Goal: Information Seeking & Learning: Find specific fact

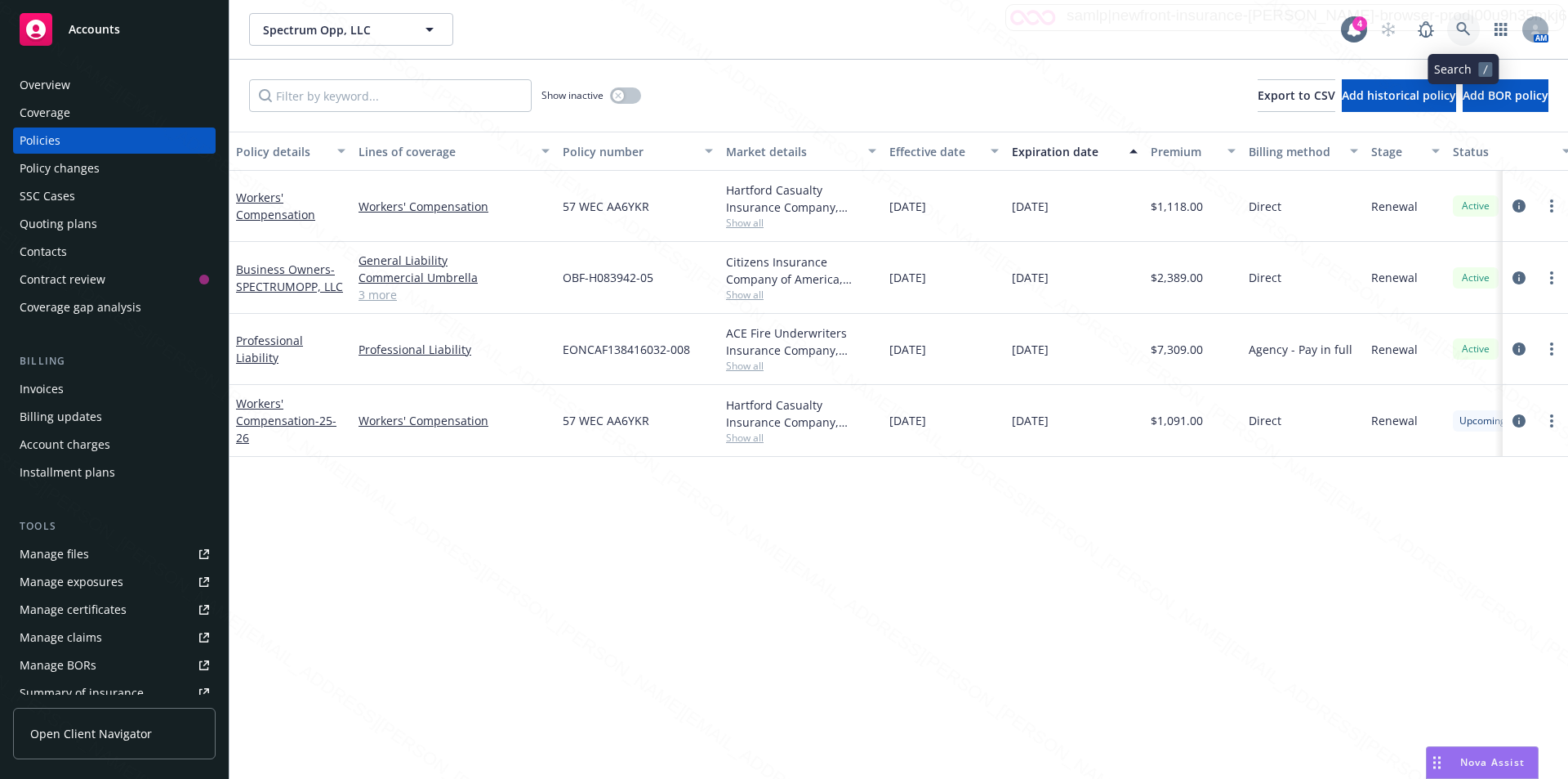
click at [1458, 26] on icon at bounding box center [1463, 29] width 13 height 13
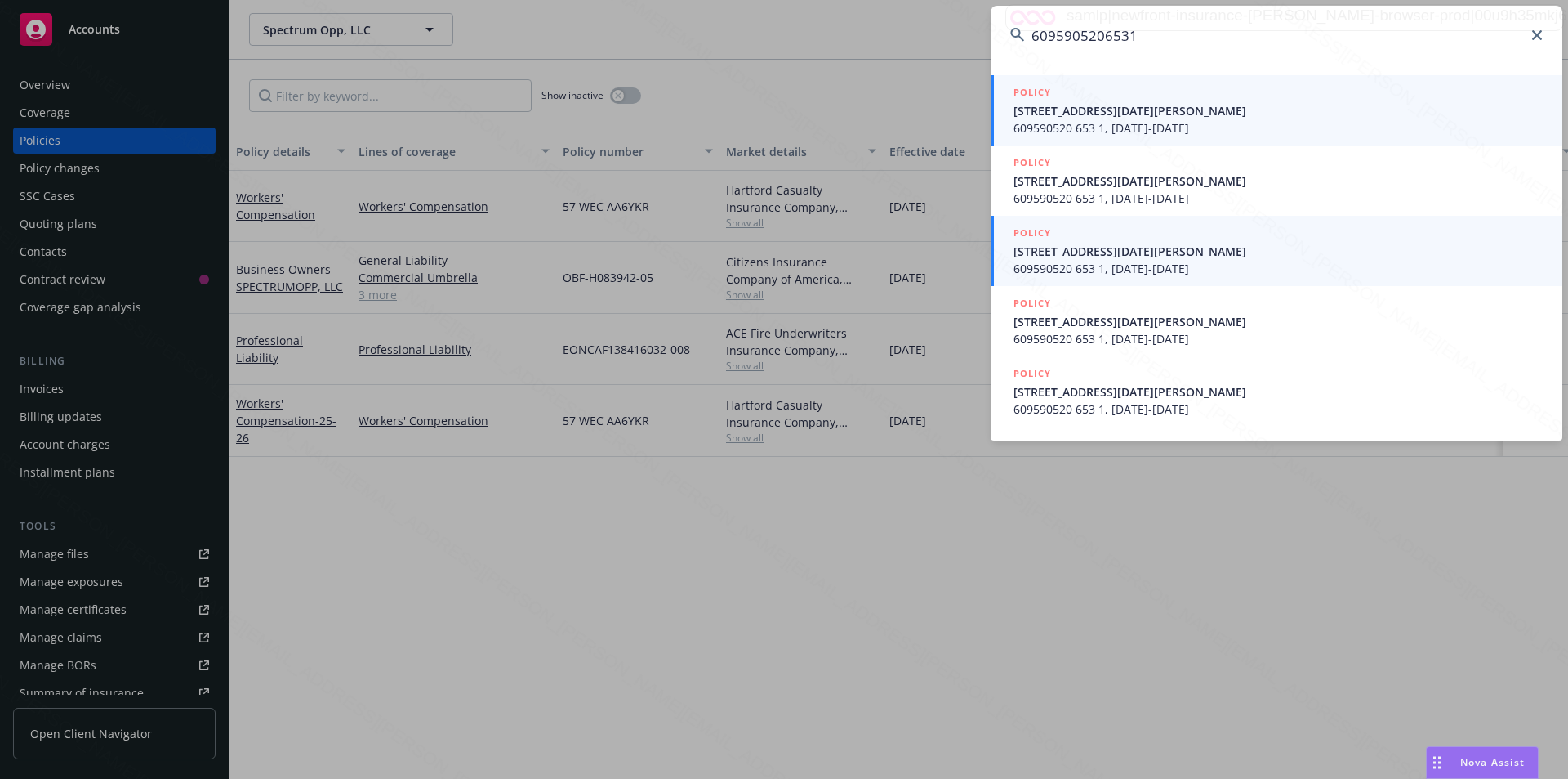
type input "6095905206531"
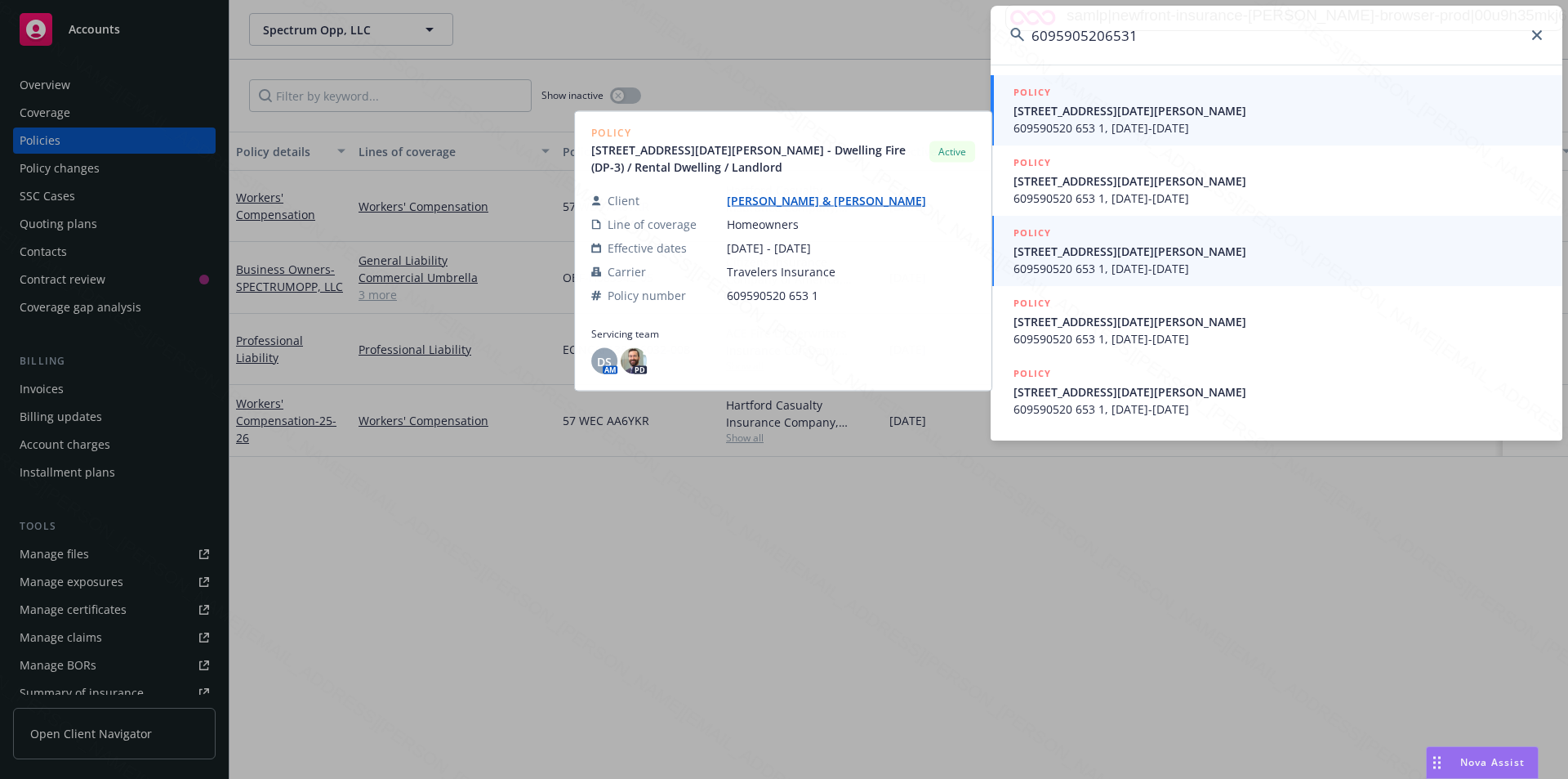
click at [1132, 122] on span "609590520 653 1, [DATE]-[DATE]" at bounding box center [1278, 128] width 529 height 17
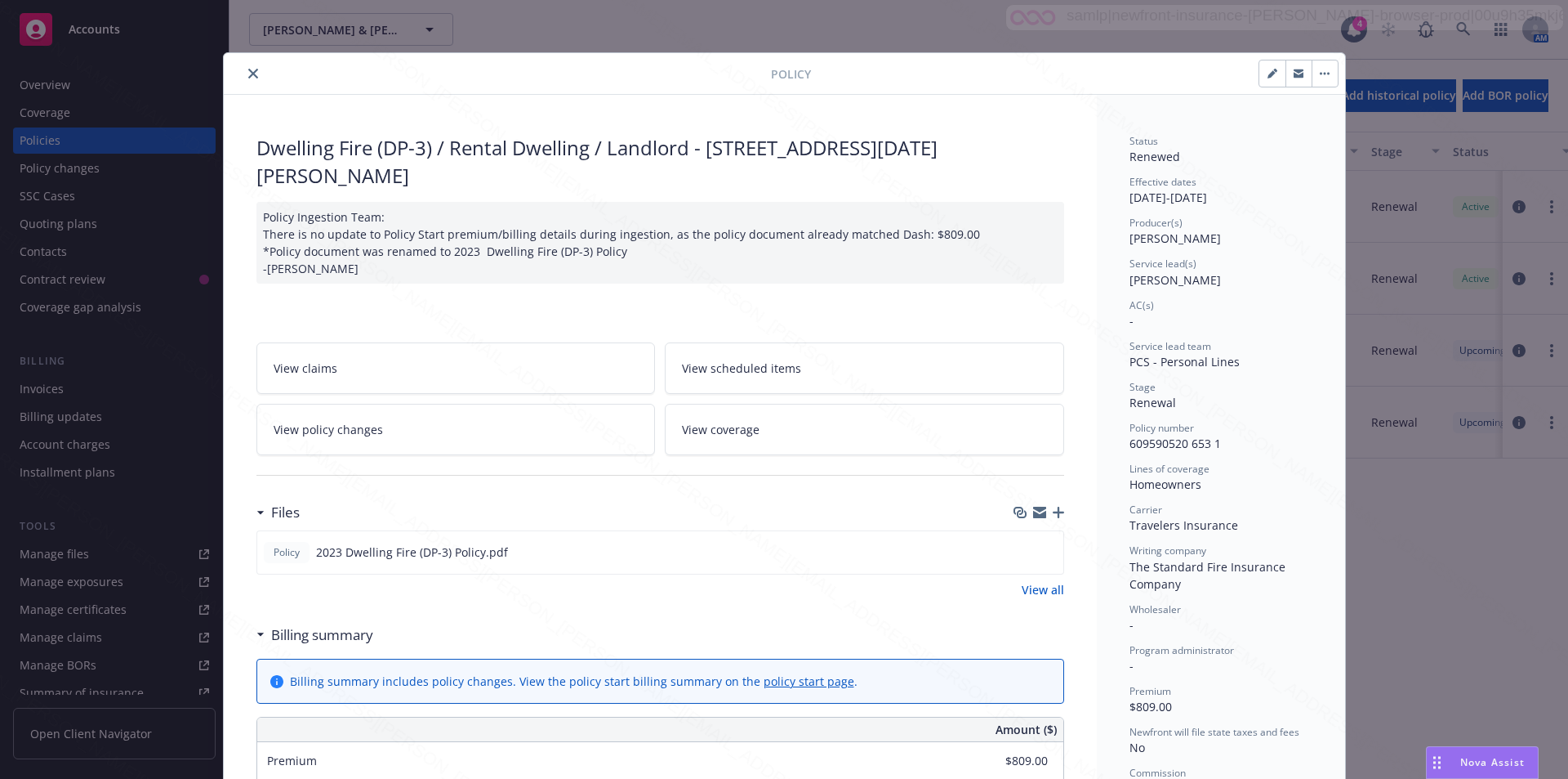
click at [248, 69] on icon "close" at bounding box center [253, 73] width 10 height 10
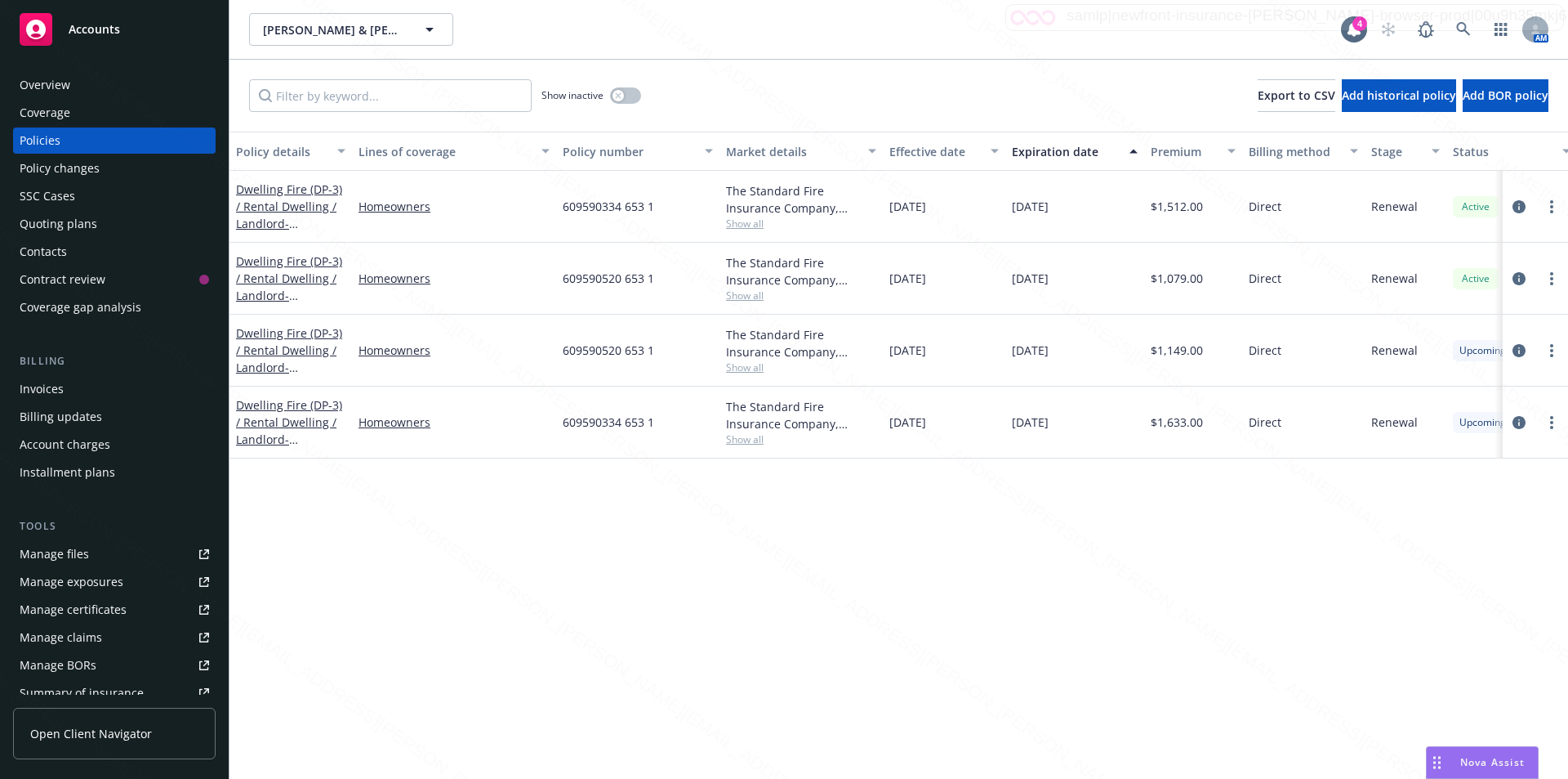
click at [53, 83] on div "Overview" at bounding box center [44, 85] width 51 height 26
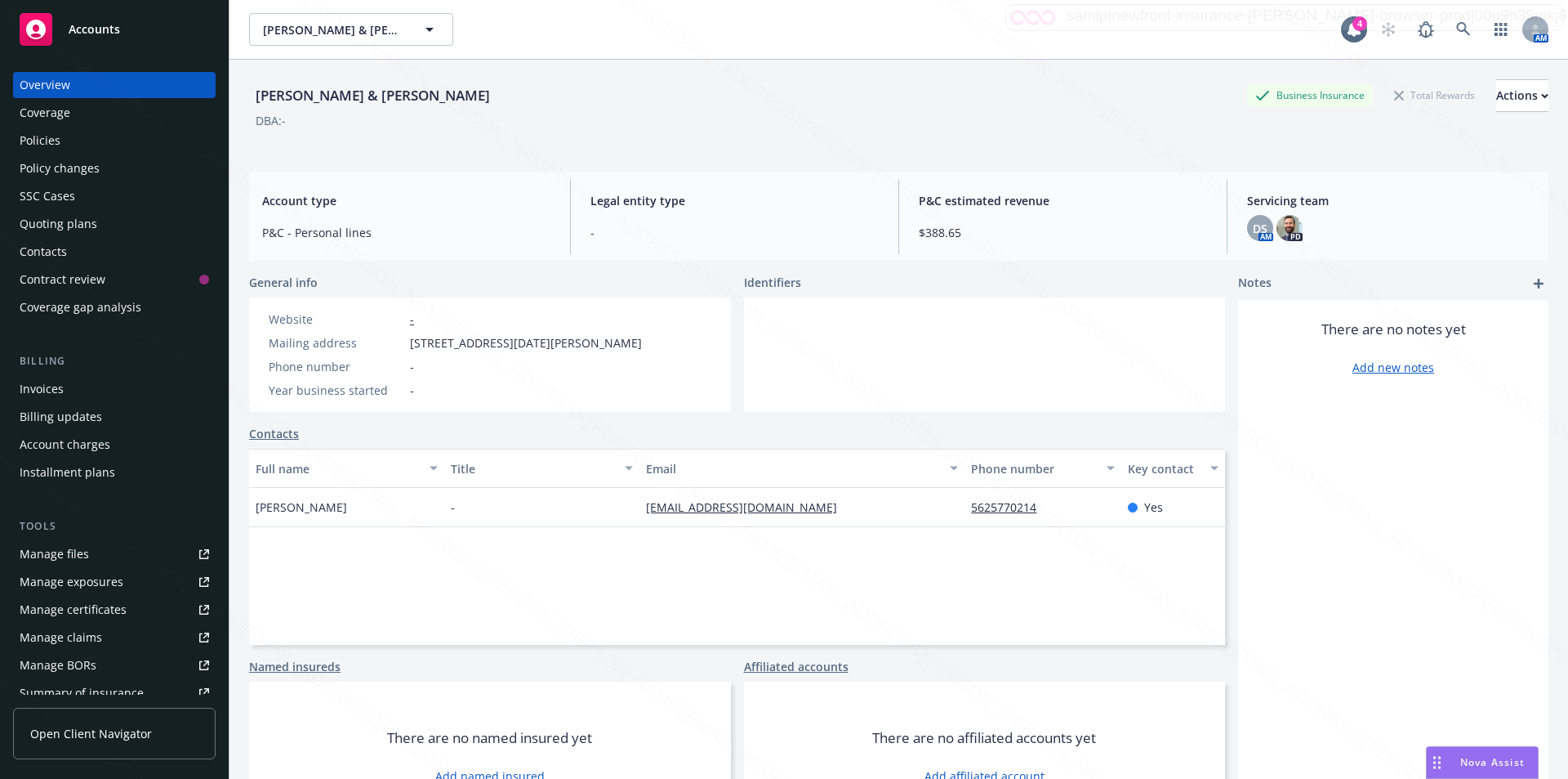
click at [1054, 148] on div "[PERSON_NAME] & [PERSON_NAME] Business Insurance Total Rewards Actions DBA: -" at bounding box center [899, 110] width 1299 height 100
click at [1092, 132] on div "[PERSON_NAME] & [PERSON_NAME] Business Insurance Total Rewards Actions DBA: -" at bounding box center [899, 113] width 1299 height 67
click at [66, 137] on div "Policies" at bounding box center [114, 140] width 190 height 26
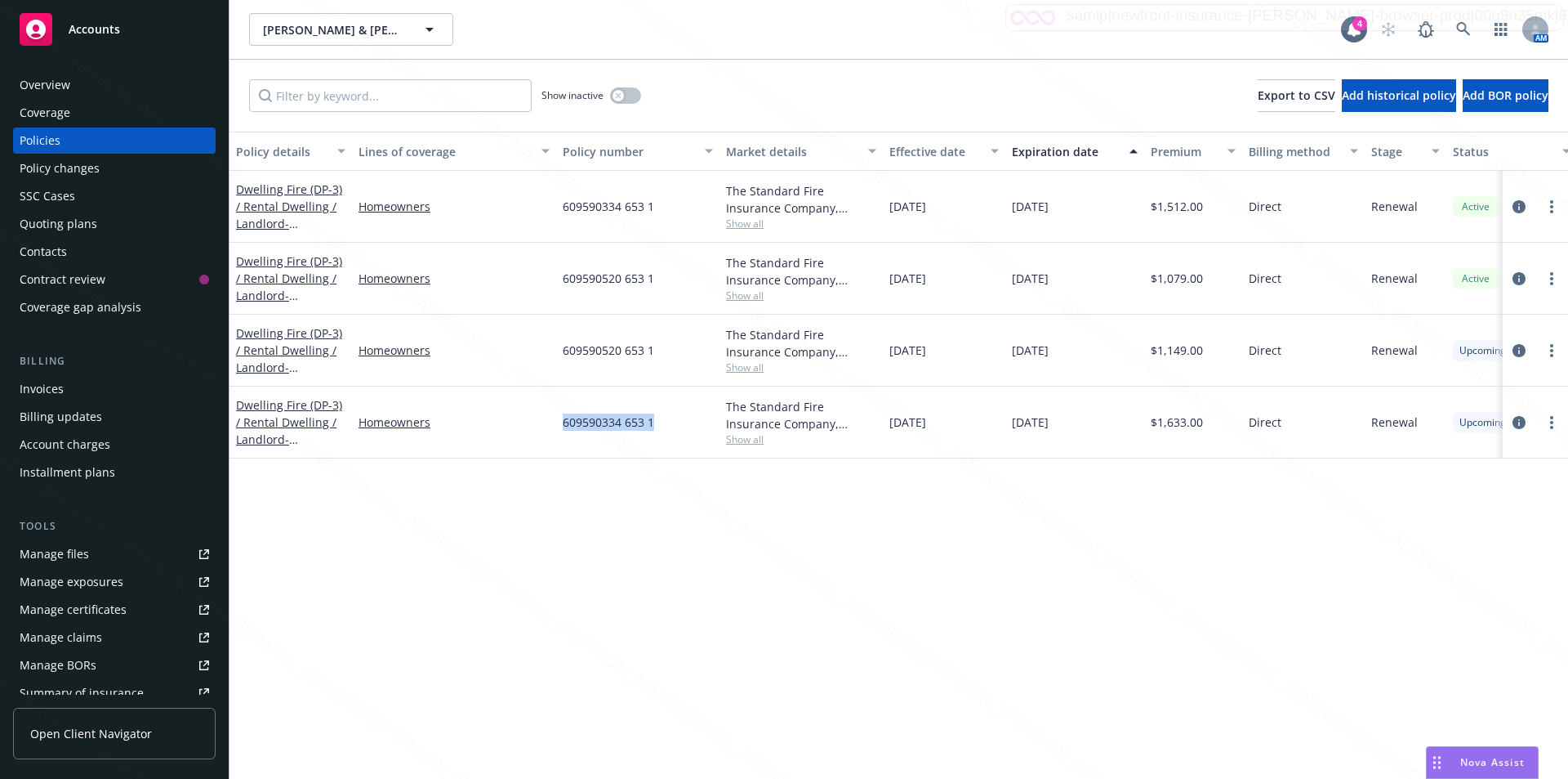
drag, startPoint x: 655, startPoint y: 428, endPoint x: 563, endPoint y: 420, distance: 92.3
click at [563, 420] on div "609590334 653 1" at bounding box center [638, 422] width 164 height 72
copy span "609590334 653 1"
drag, startPoint x: 654, startPoint y: 351, endPoint x: 544, endPoint y: 353, distance: 110.0
click at [544, 353] on div "Dwelling Fire (DP-3) / Rental Dwelling / Landlord - [STREET_ADDRESS][DATE][PERS…" at bounding box center [1017, 351] width 1577 height 72
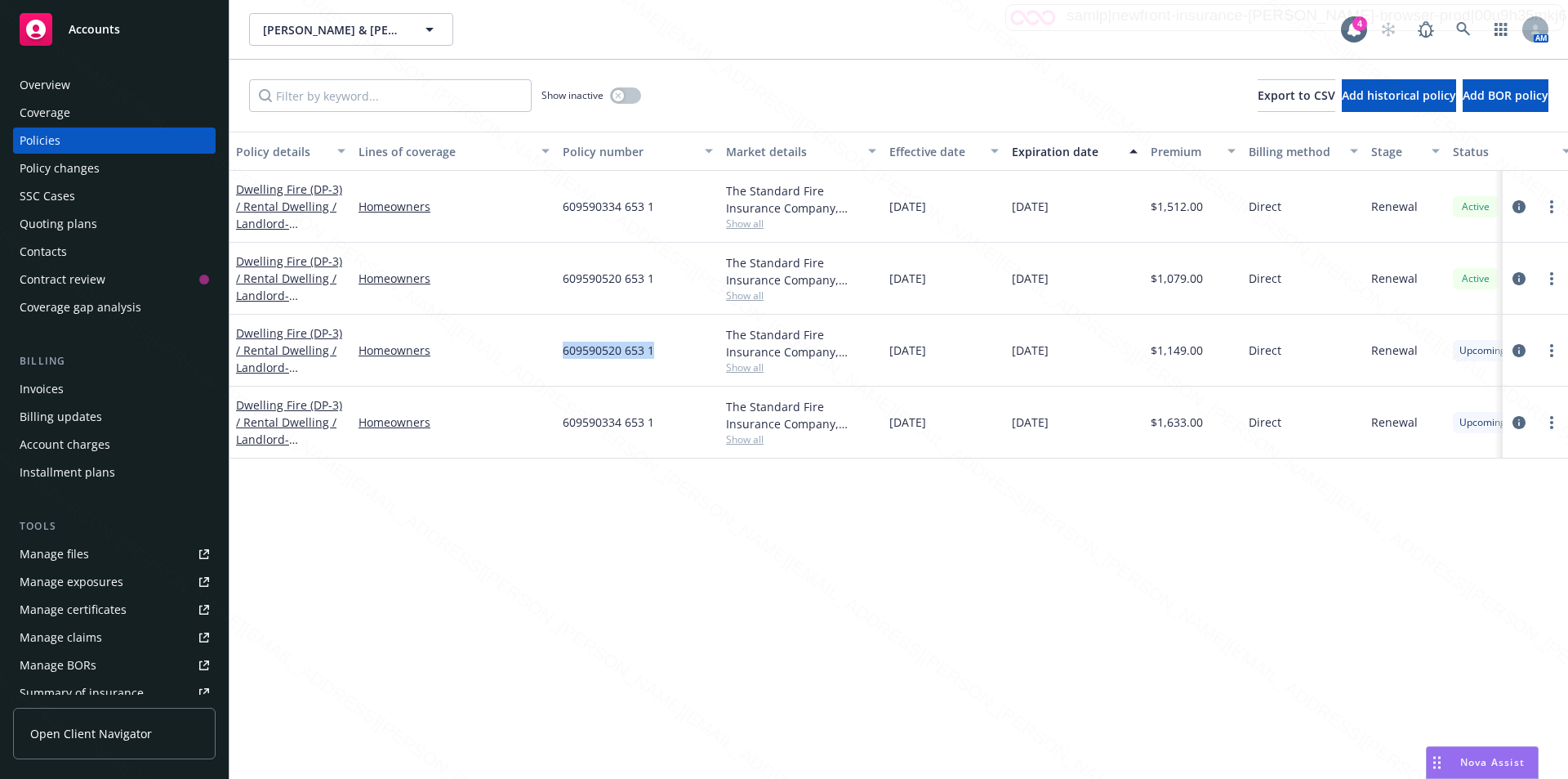
copy div "609590520 653 1"
drag, startPoint x: 660, startPoint y: 421, endPoint x: 552, endPoint y: 419, distance: 108.0
click at [552, 419] on div "Dwelling Fire (DP-3) / Rental Dwelling / Landlord - [STREET_ADDRESS][DATE][PERS…" at bounding box center [1017, 422] width 1577 height 72
copy div "609590334 653 1"
click at [1460, 26] on icon at bounding box center [1463, 29] width 14 height 14
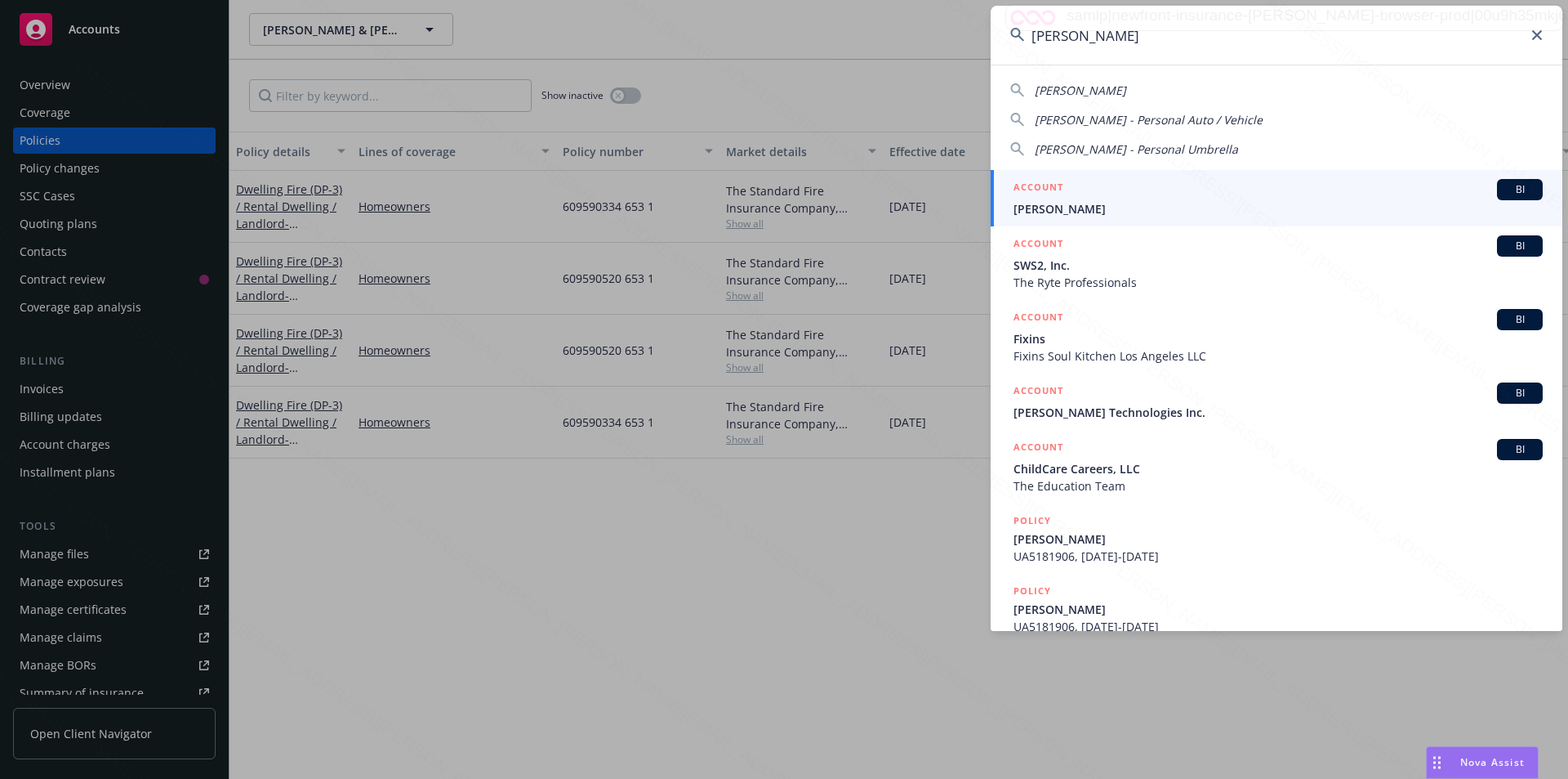
type input "[PERSON_NAME]"
click at [1038, 213] on span "[PERSON_NAME]" at bounding box center [1278, 209] width 529 height 17
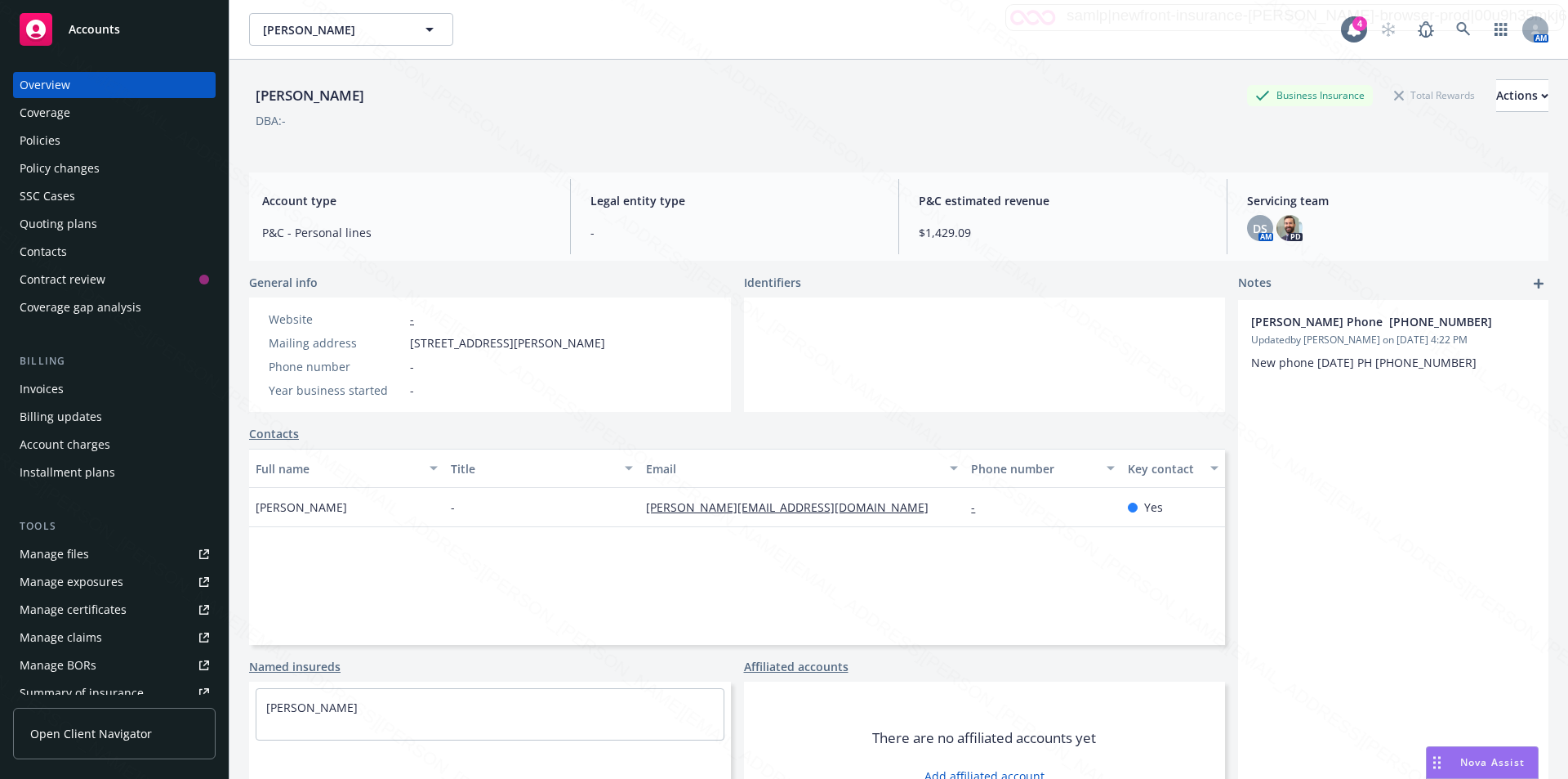
click at [53, 142] on div "Policies" at bounding box center [39, 140] width 40 height 26
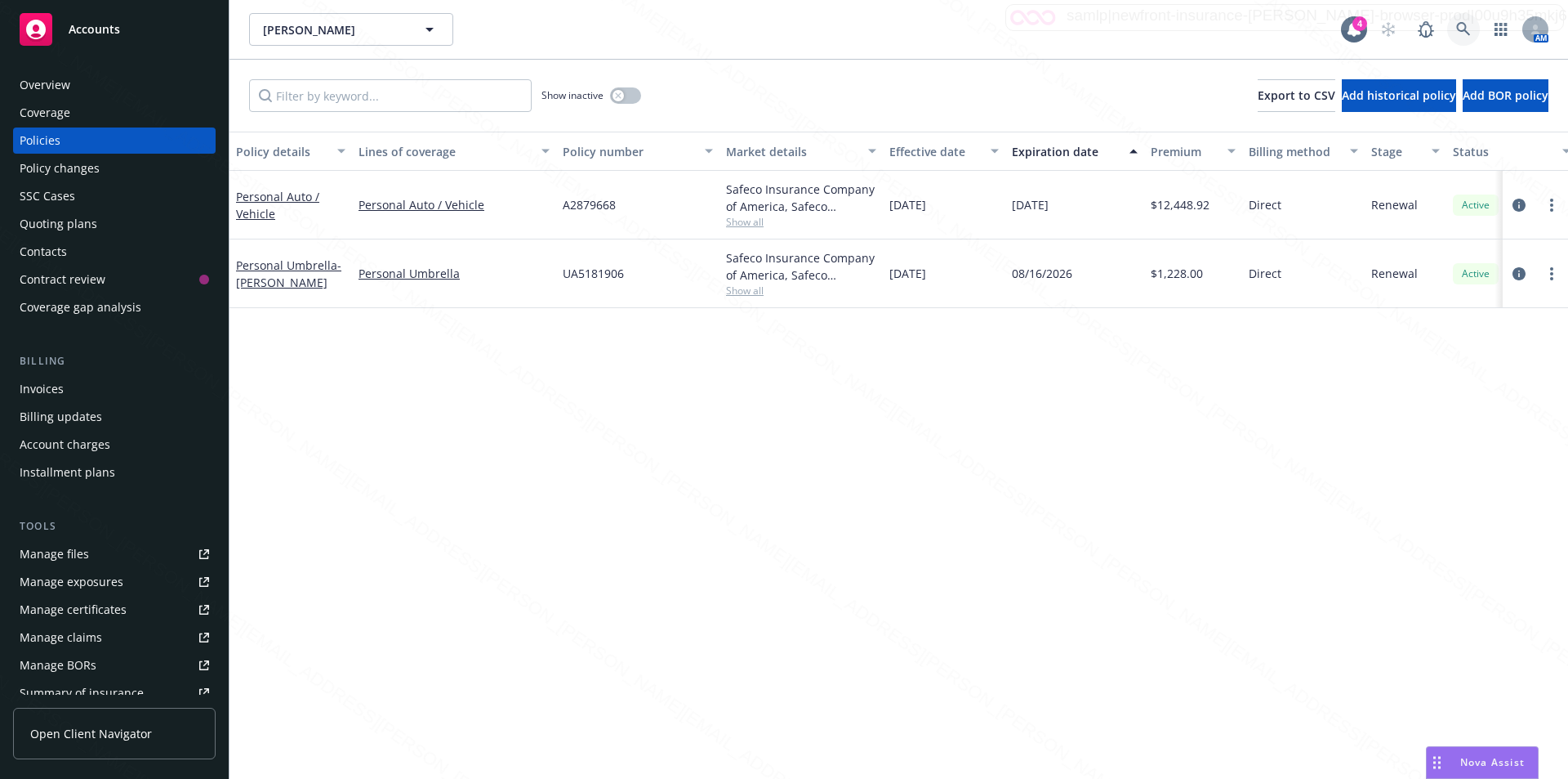
click at [1462, 29] on icon at bounding box center [1463, 29] width 14 height 14
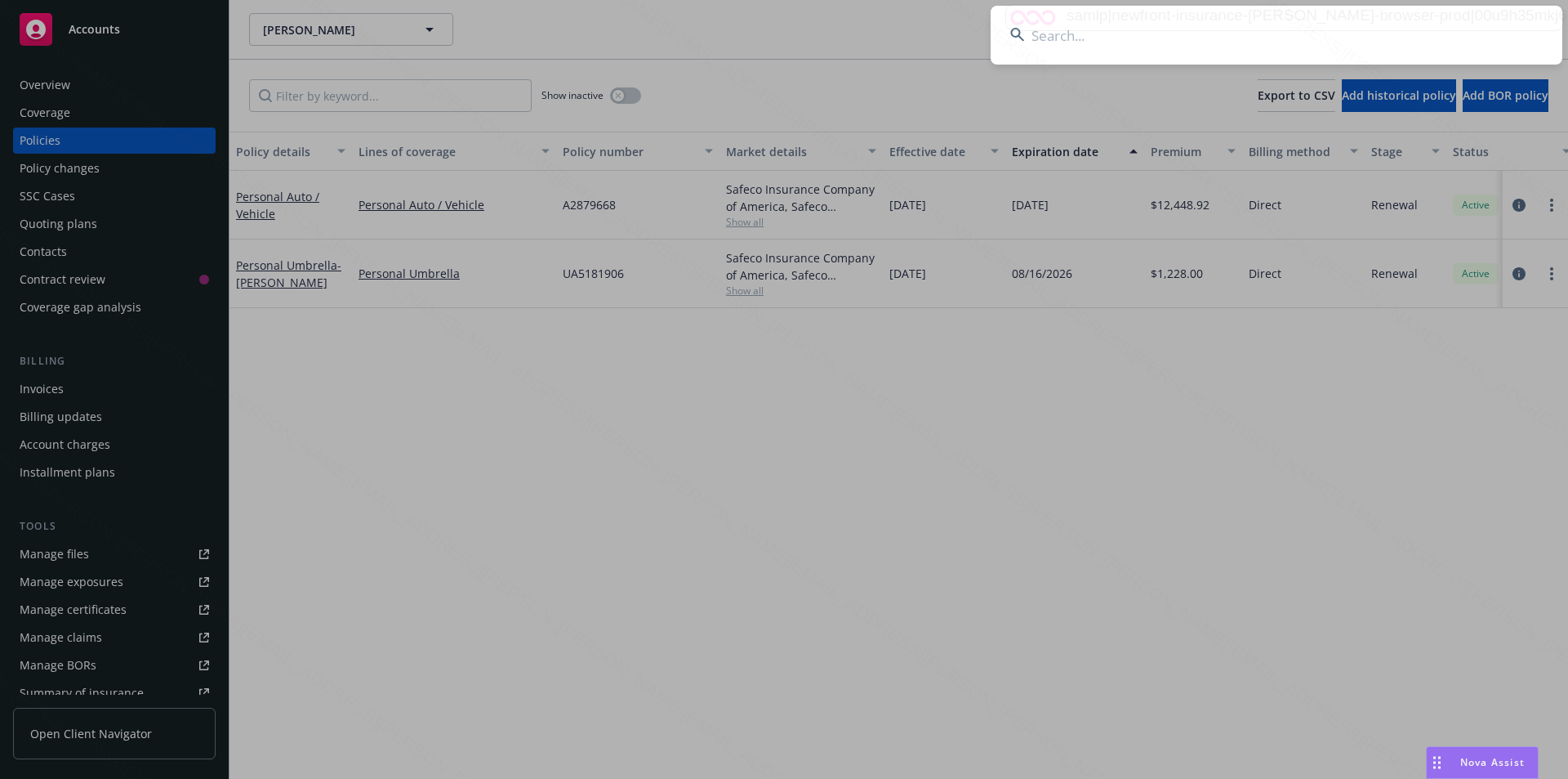
click at [1151, 34] on input at bounding box center [1276, 35] width 572 height 59
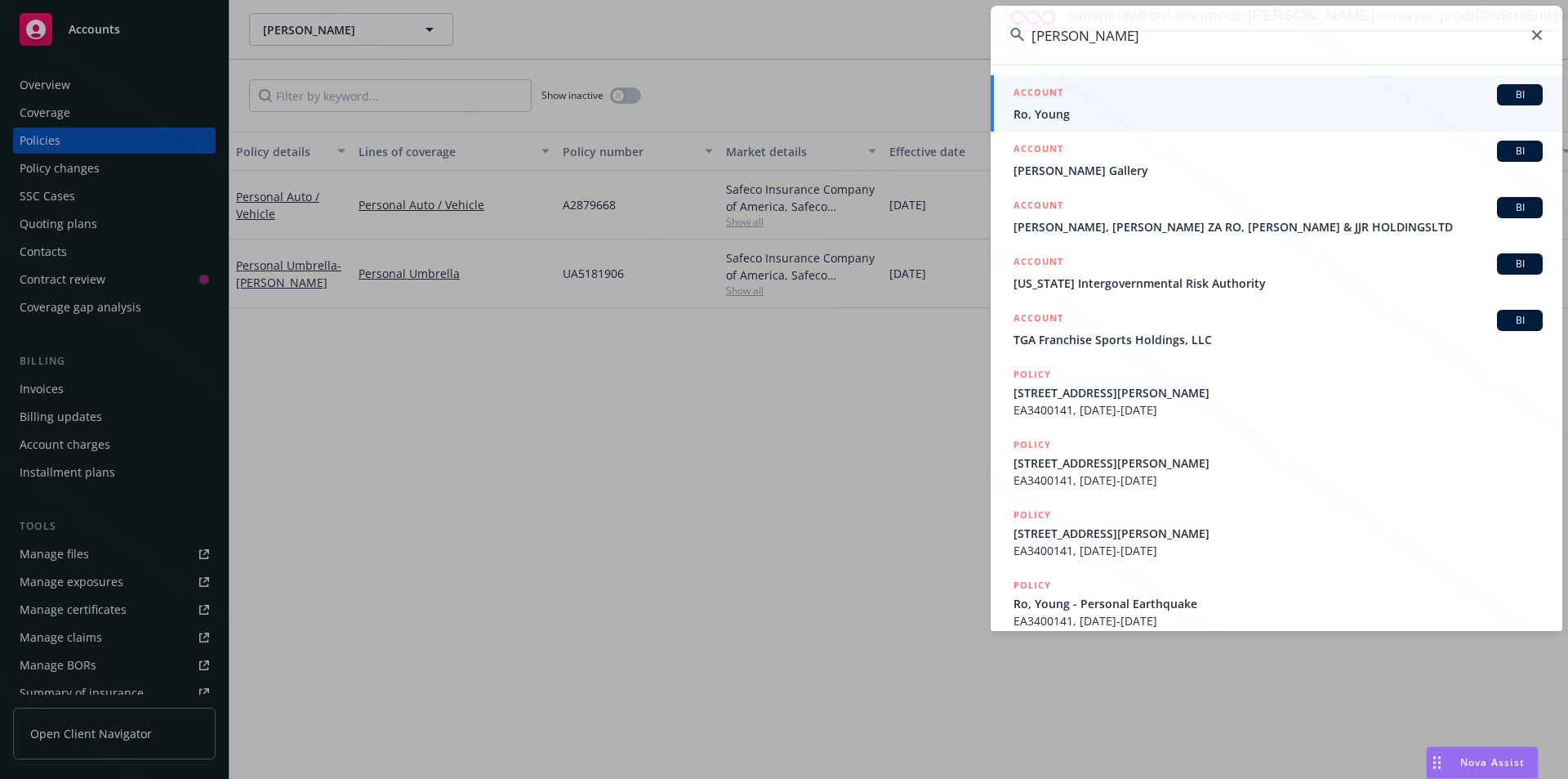
type input "[PERSON_NAME]"
click at [1056, 114] on span "Ro, Young" at bounding box center [1278, 114] width 529 height 17
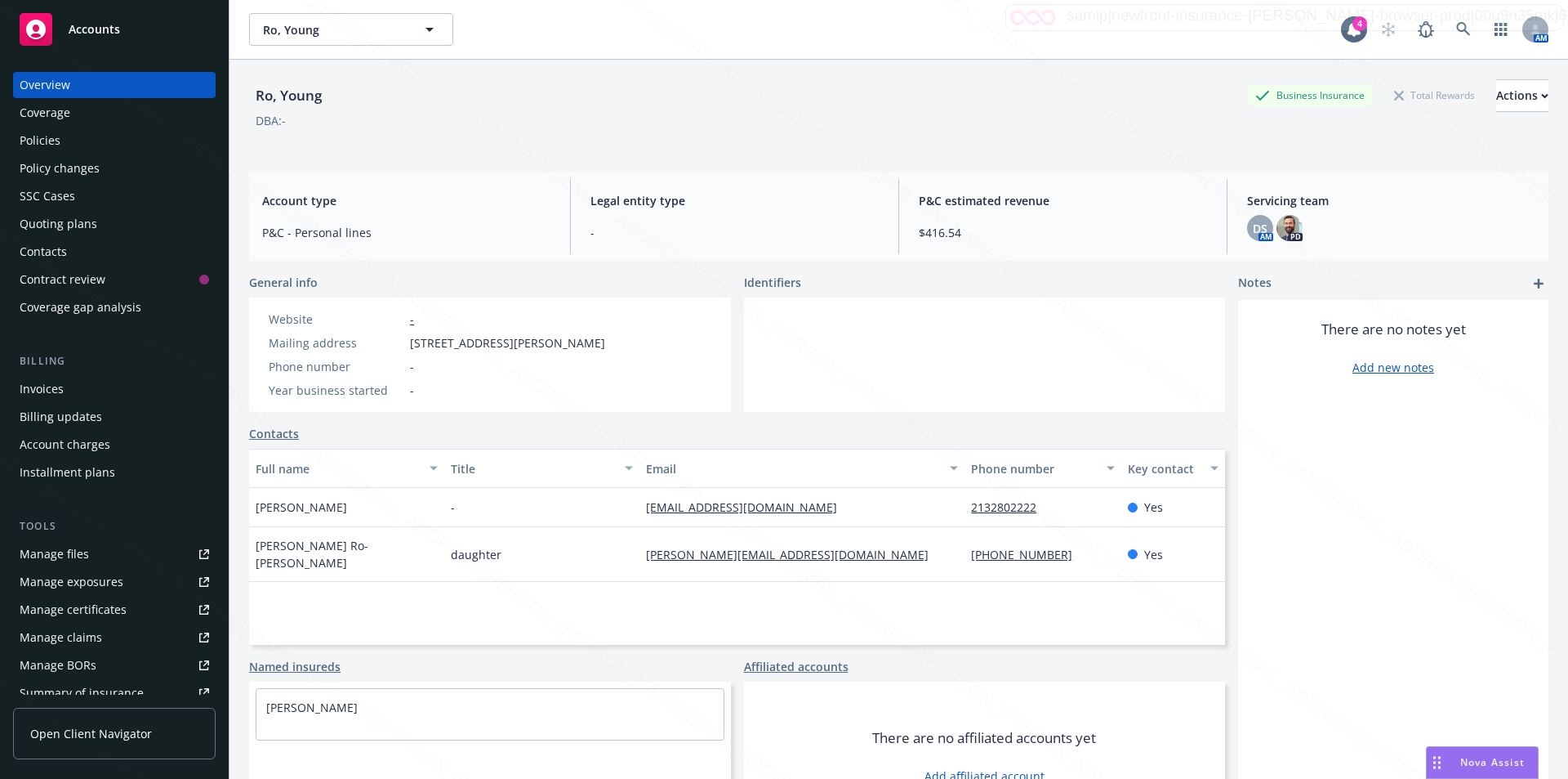
click at [41, 144] on div "Policies" at bounding box center [39, 140] width 40 height 26
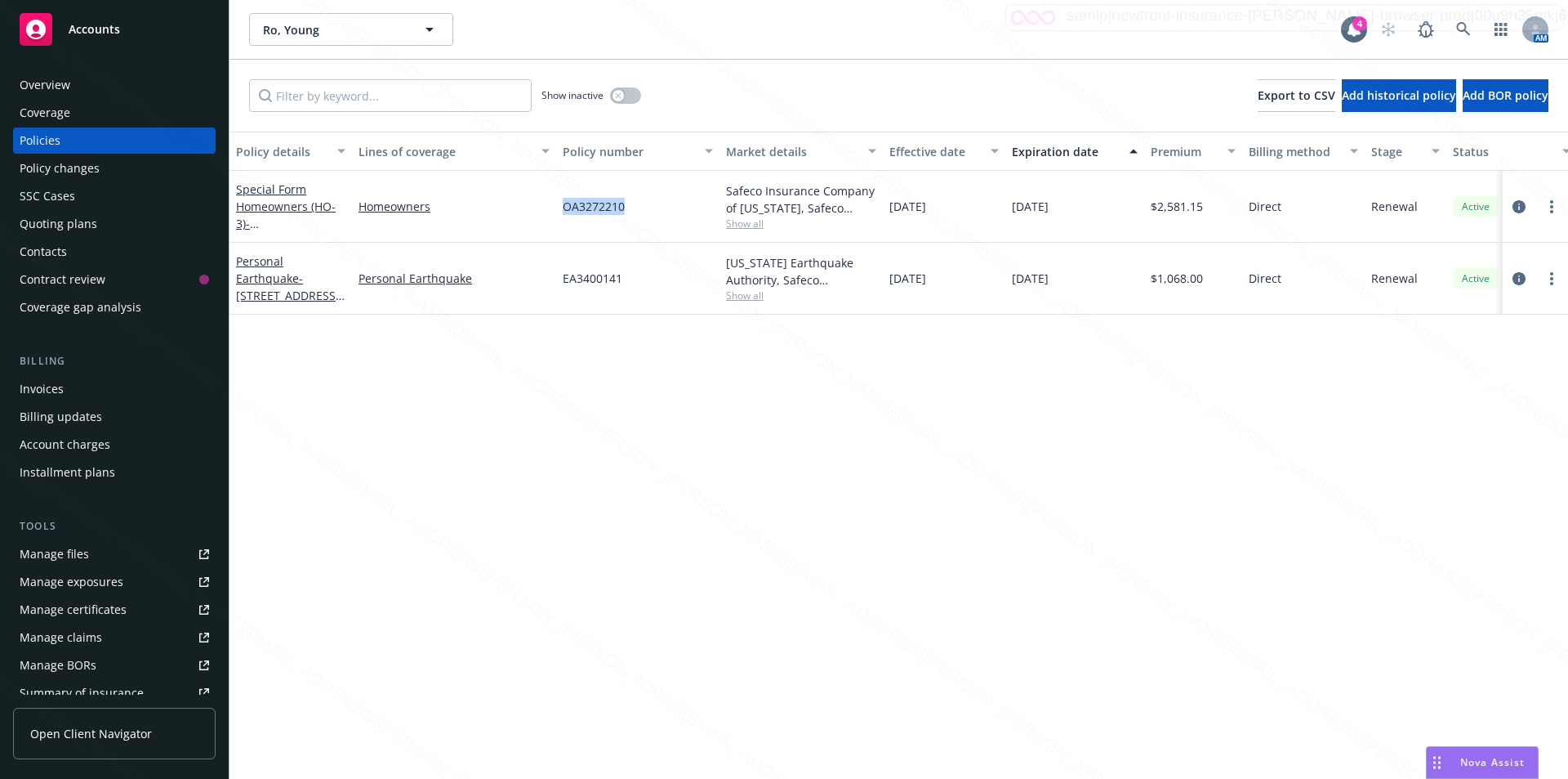
drag, startPoint x: 630, startPoint y: 209, endPoint x: 563, endPoint y: 205, distance: 67.1
click at [563, 205] on div "OA3272210" at bounding box center [638, 206] width 164 height 72
copy span "OA3272210"
click at [334, 405] on div "Policy details Lines of coverage Policy number Market details Effective date Ex…" at bounding box center [898, 455] width 1339 height 647
click at [630, 205] on div "OA3272210" at bounding box center [638, 206] width 164 height 72
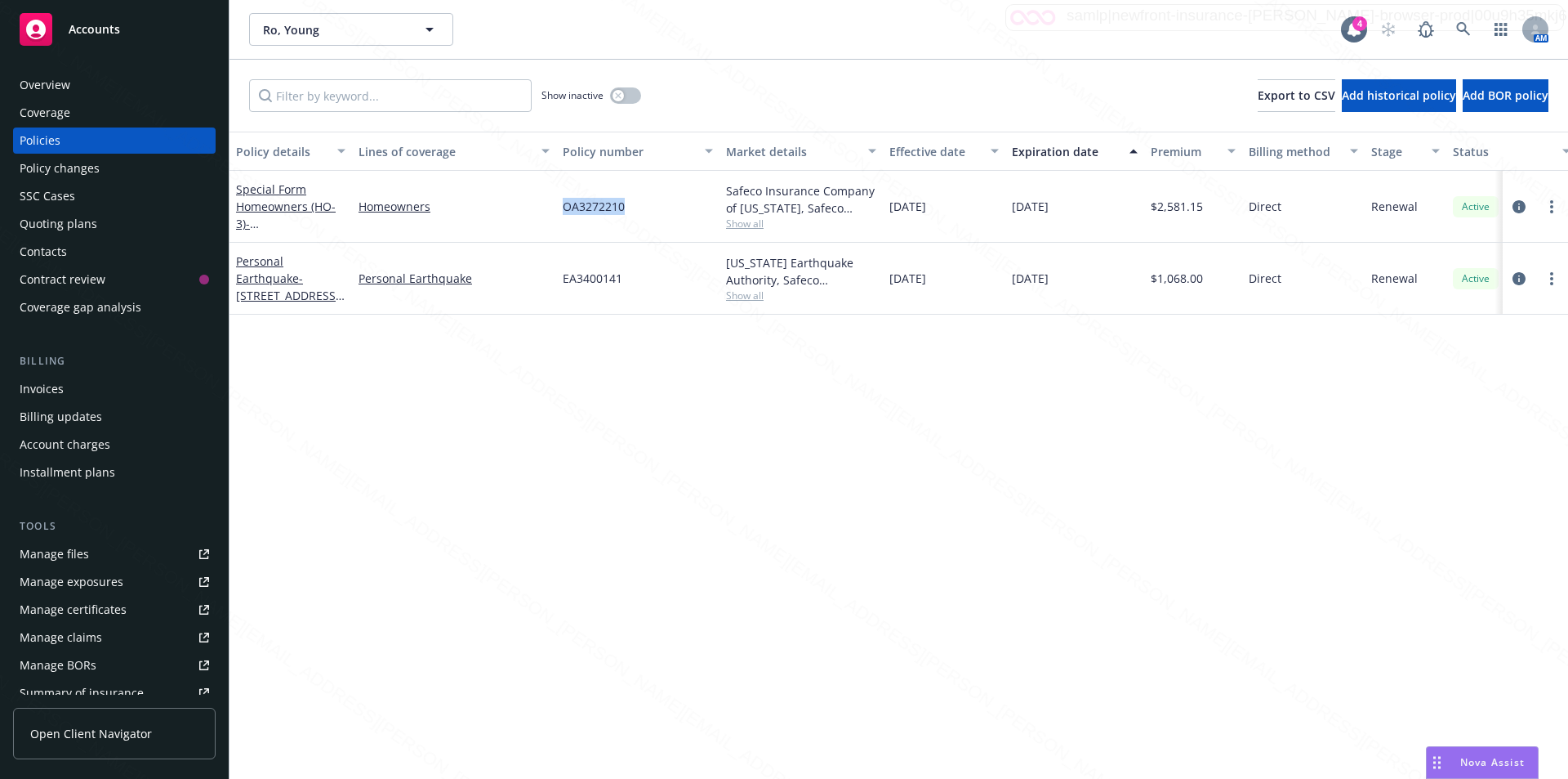
drag, startPoint x: 626, startPoint y: 208, endPoint x: 563, endPoint y: 208, distance: 63.0
click at [563, 208] on div "OA3272210" at bounding box center [638, 206] width 164 height 72
copy span "OA3272210"
click at [1464, 25] on icon at bounding box center [1463, 29] width 14 height 14
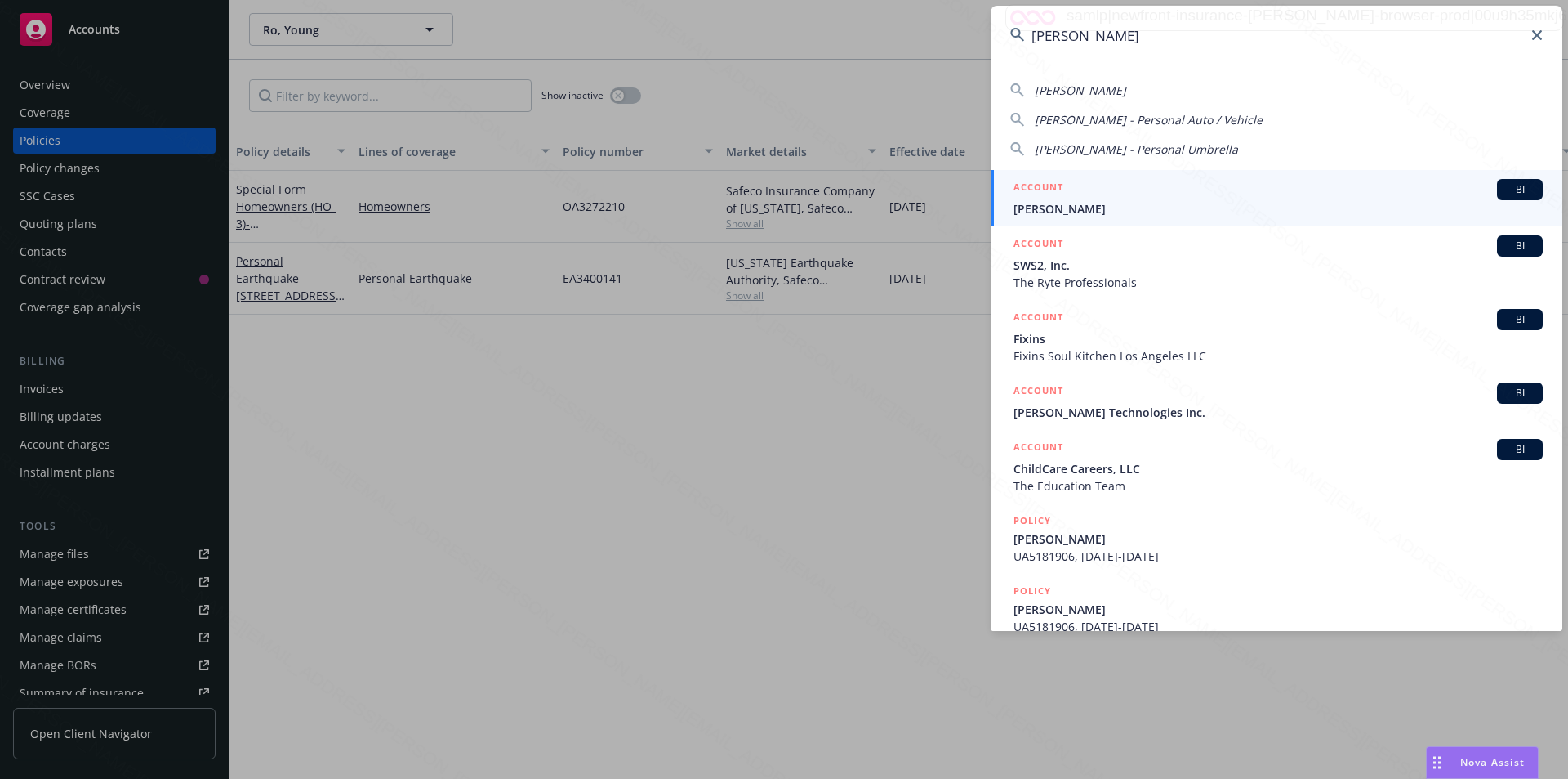
type input "[PERSON_NAME]"
click at [1073, 208] on span "[PERSON_NAME]" at bounding box center [1278, 209] width 529 height 17
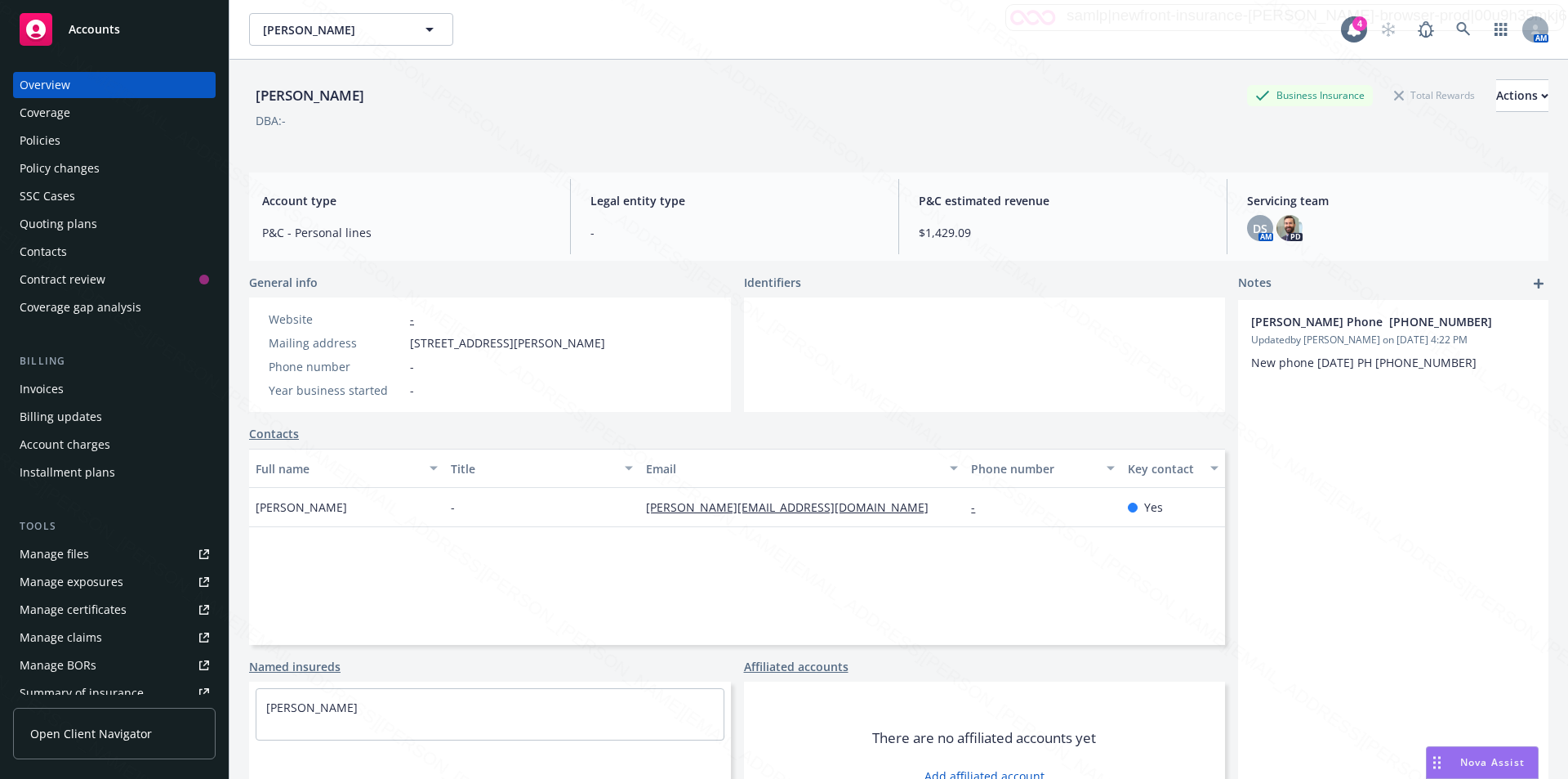
click at [45, 142] on div "Policies" at bounding box center [39, 140] width 40 height 26
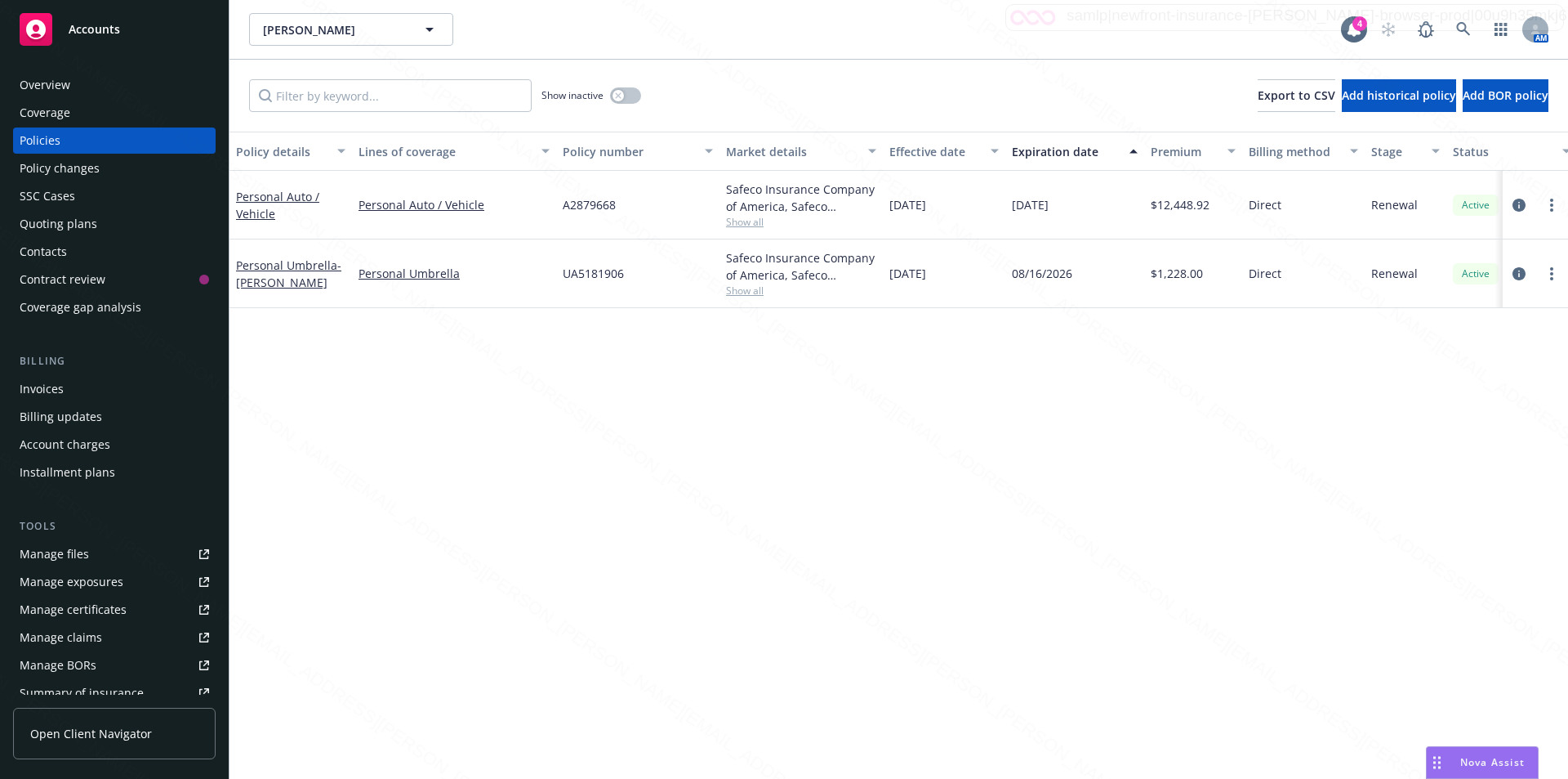
click at [284, 440] on div "Policy details Lines of coverage Policy number Market details Effective date Ex…" at bounding box center [898, 455] width 1339 height 647
